Goal: Information Seeking & Learning: Learn about a topic

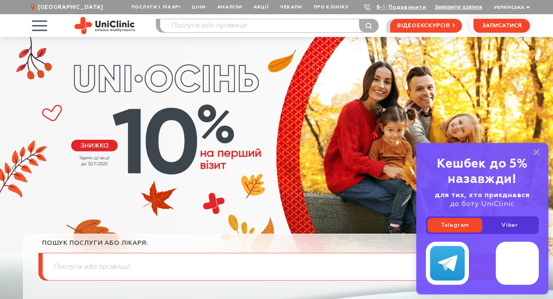
click at [45, 31] on span "button" at bounding box center [39, 26] width 32 height 32
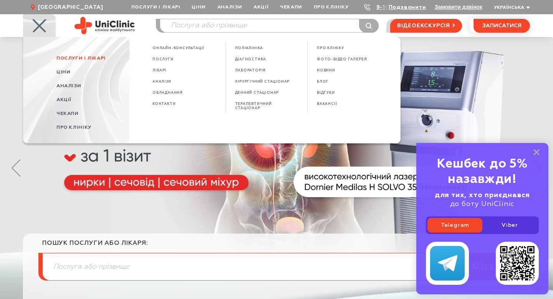
click at [63, 59] on span "Послуги і лікарі" at bounding box center [80, 58] width 49 height 5
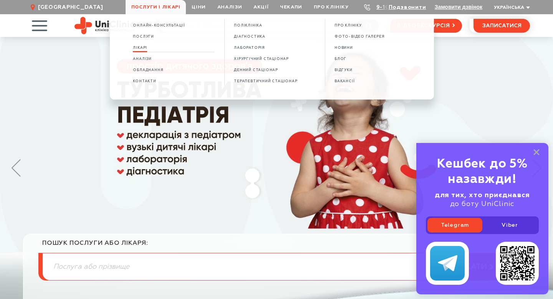
click at [142, 48] on span "Лікарі" at bounding box center [140, 48] width 14 height 4
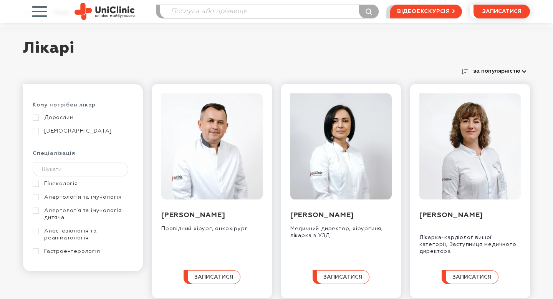
scroll to position [41, 0]
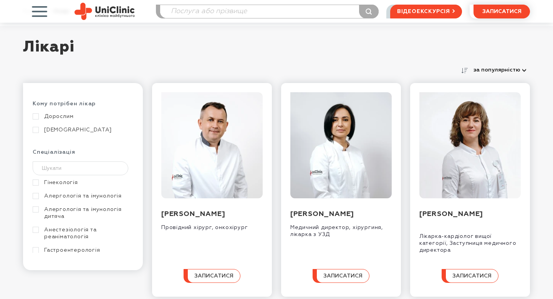
click at [40, 194] on link "Алергологія та імунологія" at bounding box center [82, 195] width 99 height 7
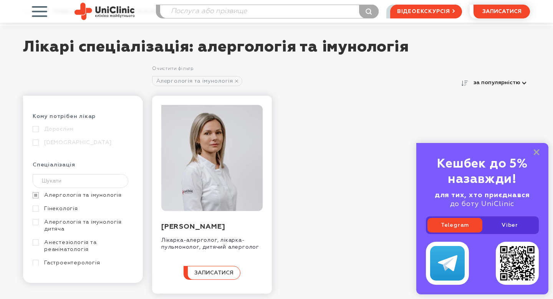
click at [37, 224] on link "Алергологія та імунологія дитяча" at bounding box center [82, 225] width 99 height 14
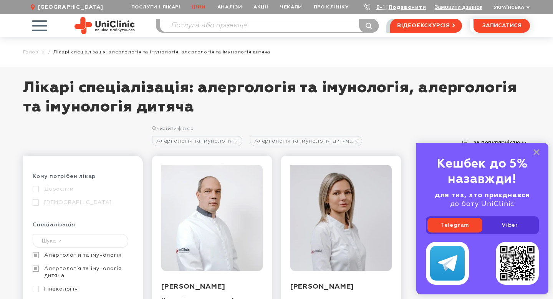
click at [203, 6] on link "Ціни" at bounding box center [198, 7] width 25 height 14
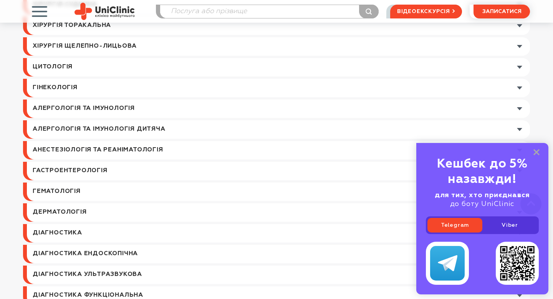
scroll to position [367, 0]
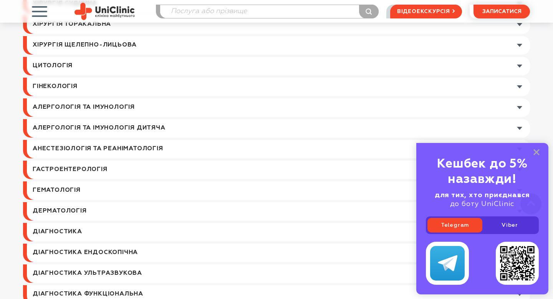
click at [518, 104] on link at bounding box center [278, 107] width 503 height 18
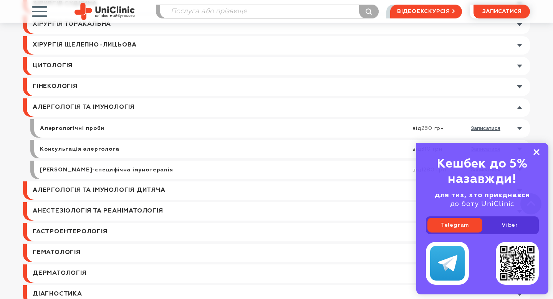
click at [537, 152] on rect at bounding box center [536, 152] width 6 height 6
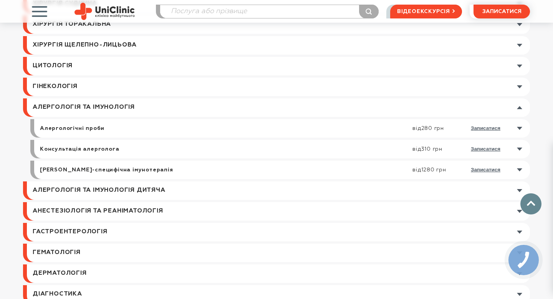
click at [520, 170] on link at bounding box center [284, 169] width 492 height 18
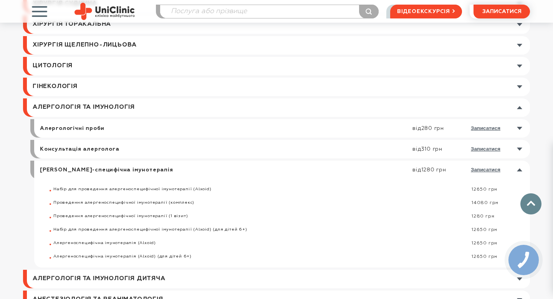
click at [519, 172] on link at bounding box center [284, 169] width 492 height 18
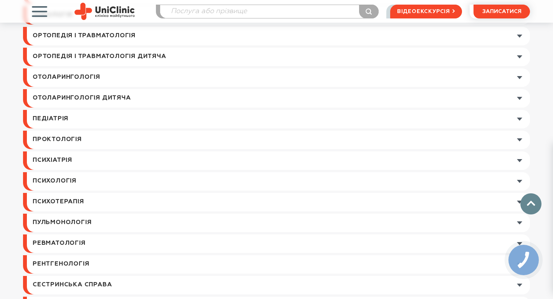
scroll to position [965, 0]
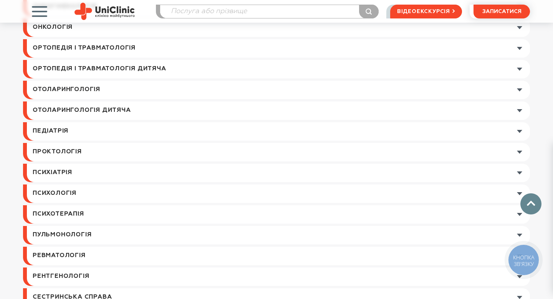
click at [516, 129] on link at bounding box center [278, 131] width 503 height 18
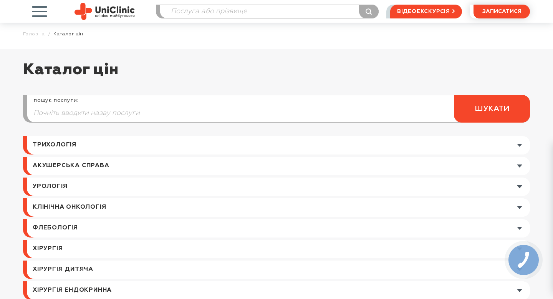
scroll to position [0, 0]
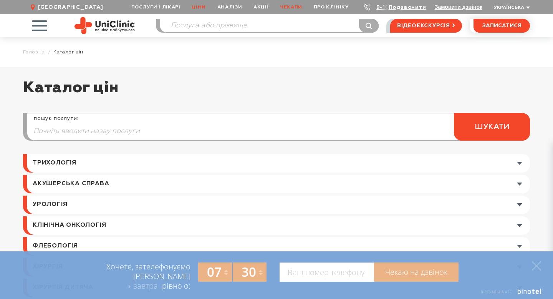
click at [296, 6] on link "Чекапи" at bounding box center [291, 7] width 34 height 14
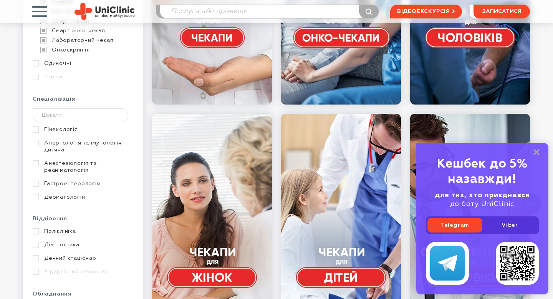
scroll to position [264, 0]
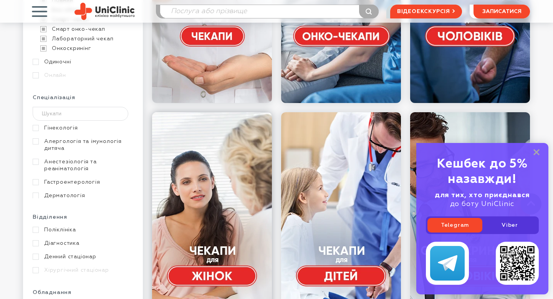
click at [185, 165] on link at bounding box center [212, 227] width 120 height 230
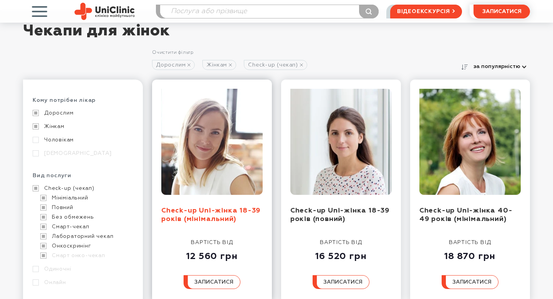
scroll to position [56, 0]
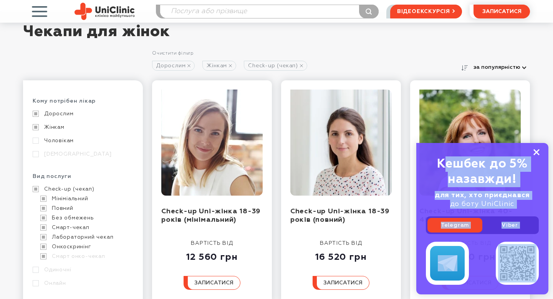
click at [536, 149] on div "Кешбек до 5% назавжди! для тих, хто приєднався до боту UniClinic Telegram Viber" at bounding box center [482, 218] width 132 height 151
click at [537, 150] on icon at bounding box center [536, 152] width 6 height 7
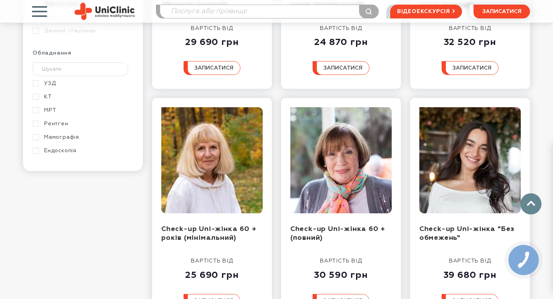
scroll to position [128, 0]
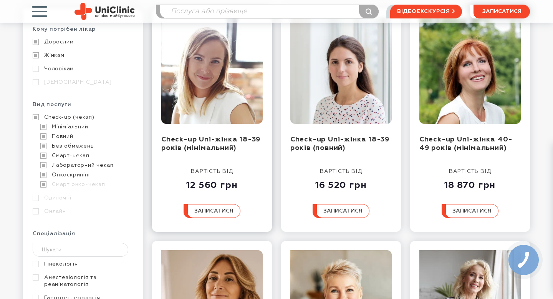
click at [212, 109] on img at bounding box center [211, 71] width 101 height 106
click at [208, 150] on link "Check-up Uni-жінка 18-39 років (мінімальний)" at bounding box center [210, 144] width 99 height 16
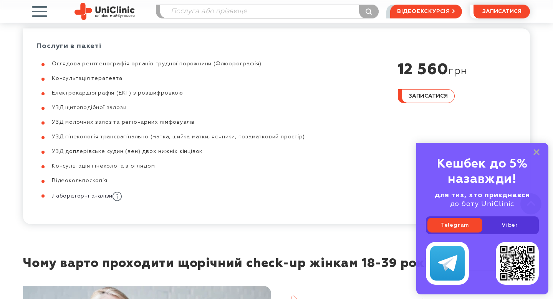
scroll to position [354, 0]
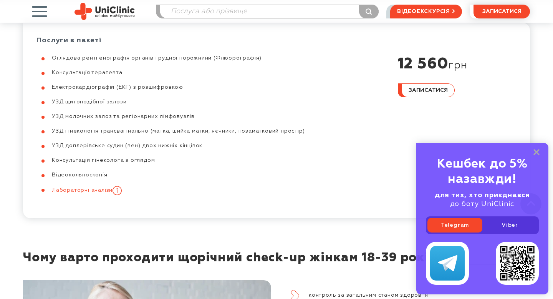
click at [121, 188] on icon at bounding box center [116, 190] width 9 height 9
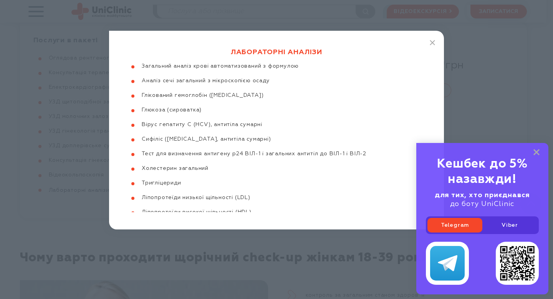
click at [87, 190] on div "Лабораторні аналізи Загальний аналіз крові автоматизований з формулою Аналіз се…" at bounding box center [276, 149] width 553 height 299
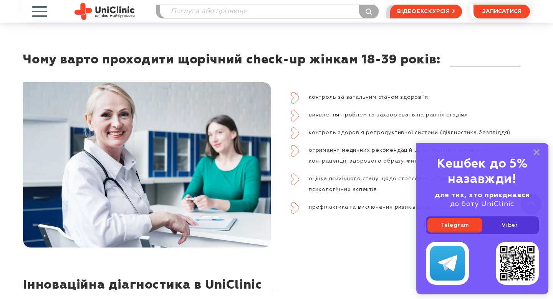
scroll to position [557, 0]
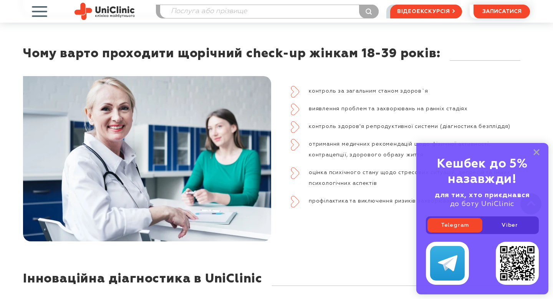
click at [536, 156] on div "Кешбек до 5% назавжди!" at bounding box center [482, 171] width 113 height 31
